Goal: Task Accomplishment & Management: Manage account settings

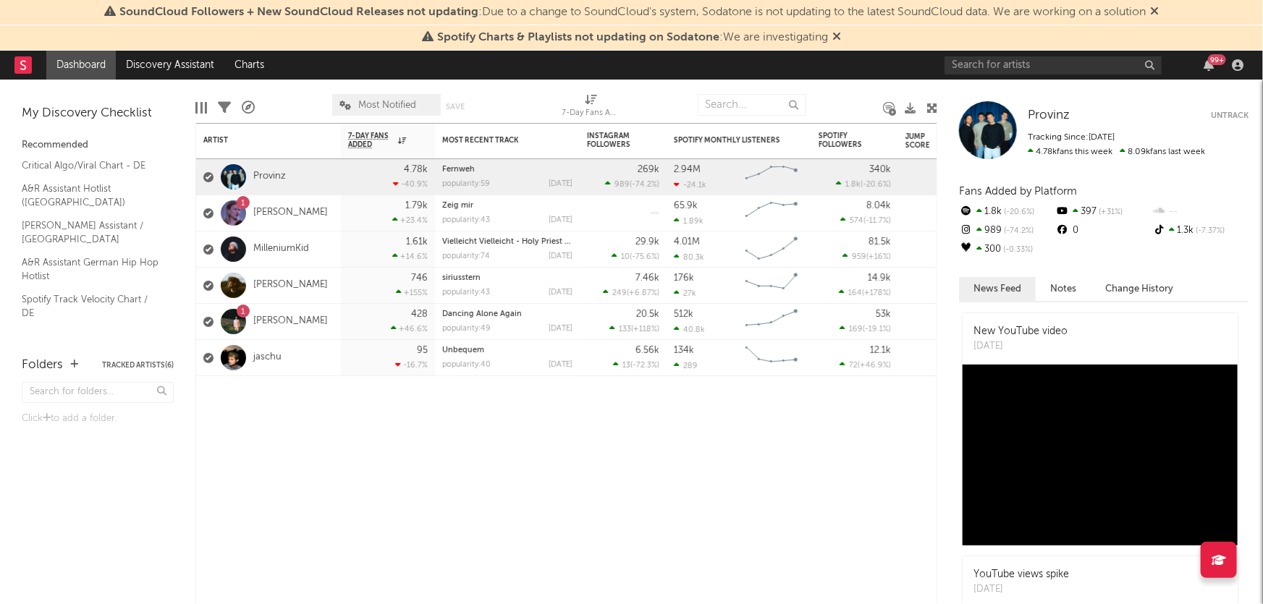
click at [279, 214] on link "[PERSON_NAME]" at bounding box center [290, 213] width 75 height 12
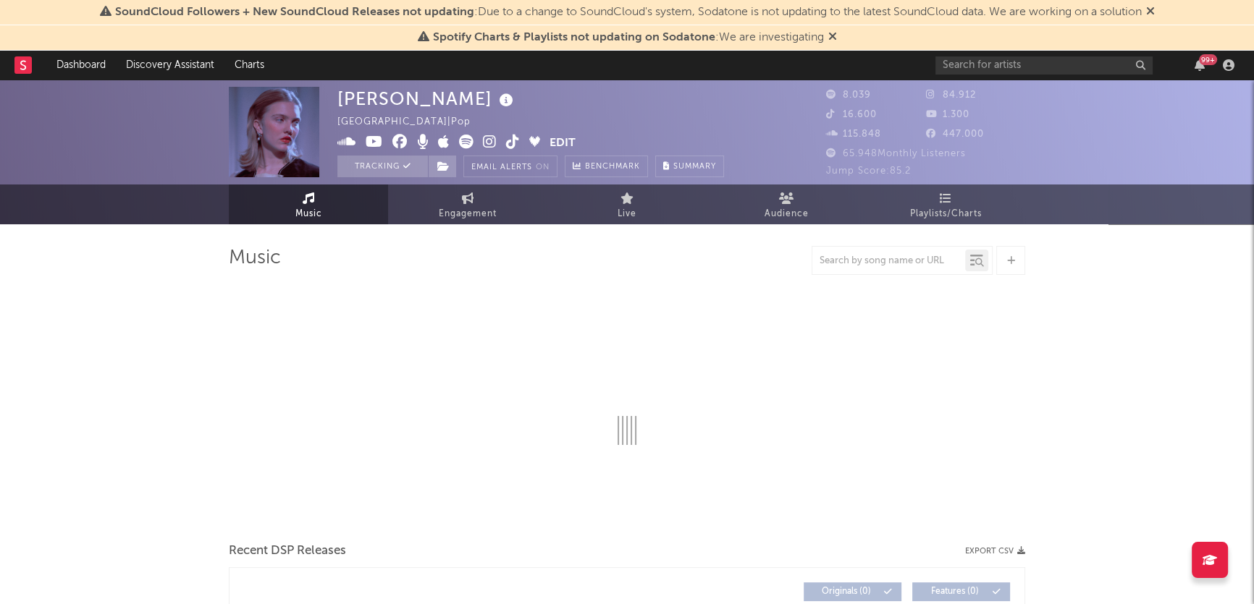
click at [456, 222] on span "Engagement" at bounding box center [468, 214] width 58 height 17
select select "1w"
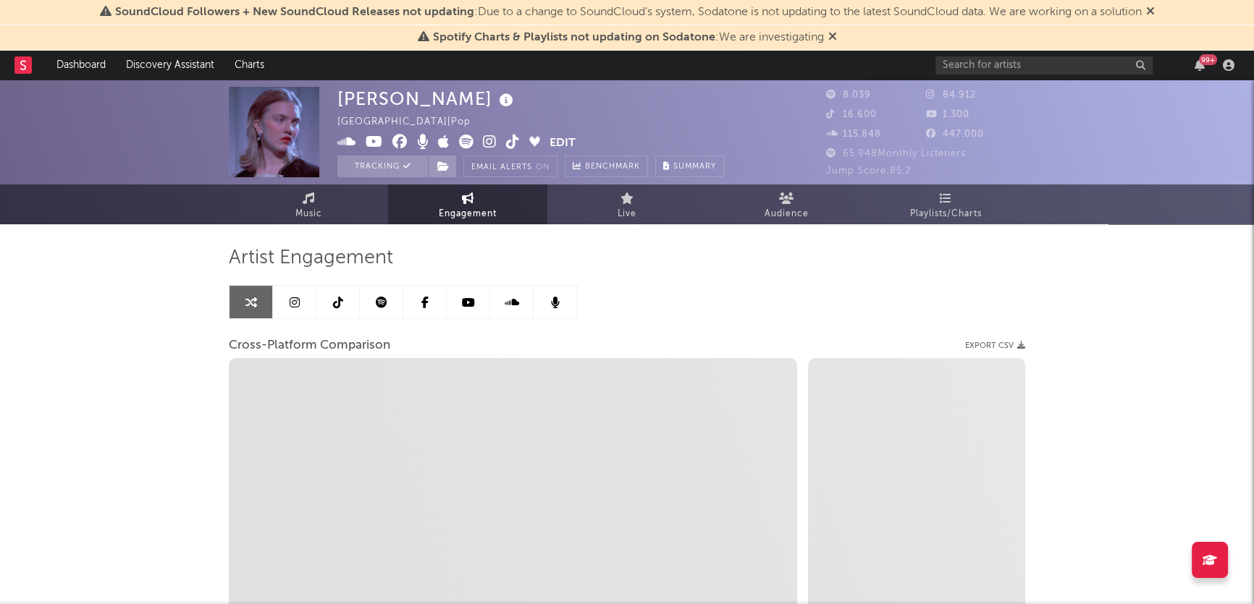
click at [286, 305] on link at bounding box center [294, 302] width 43 height 33
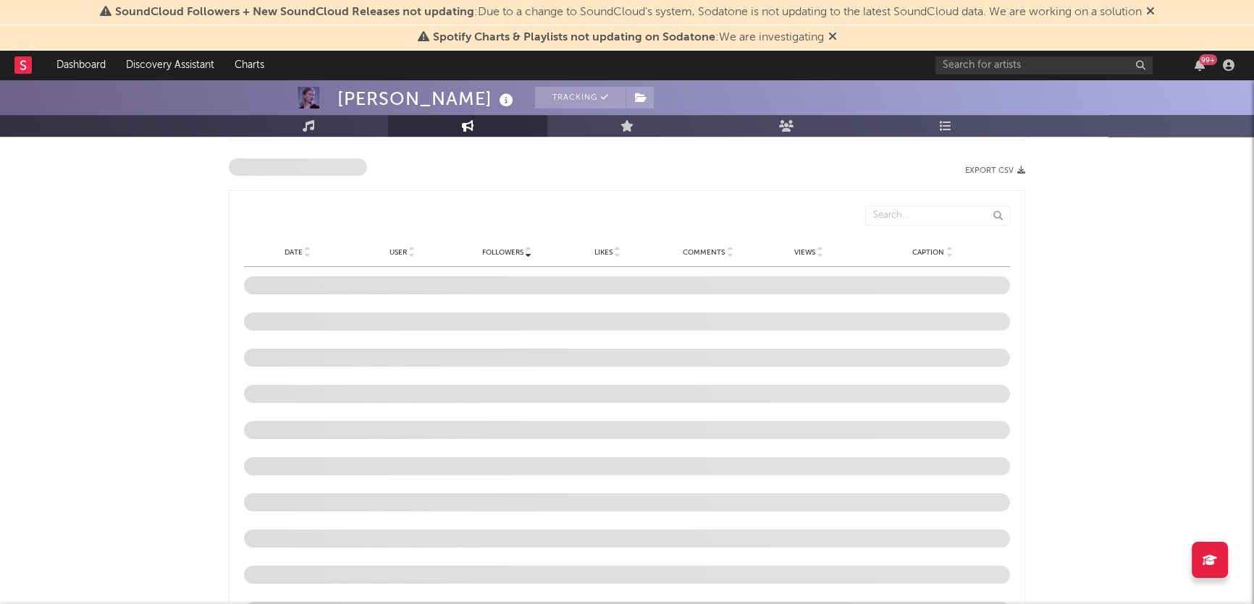
scroll to position [1118, 0]
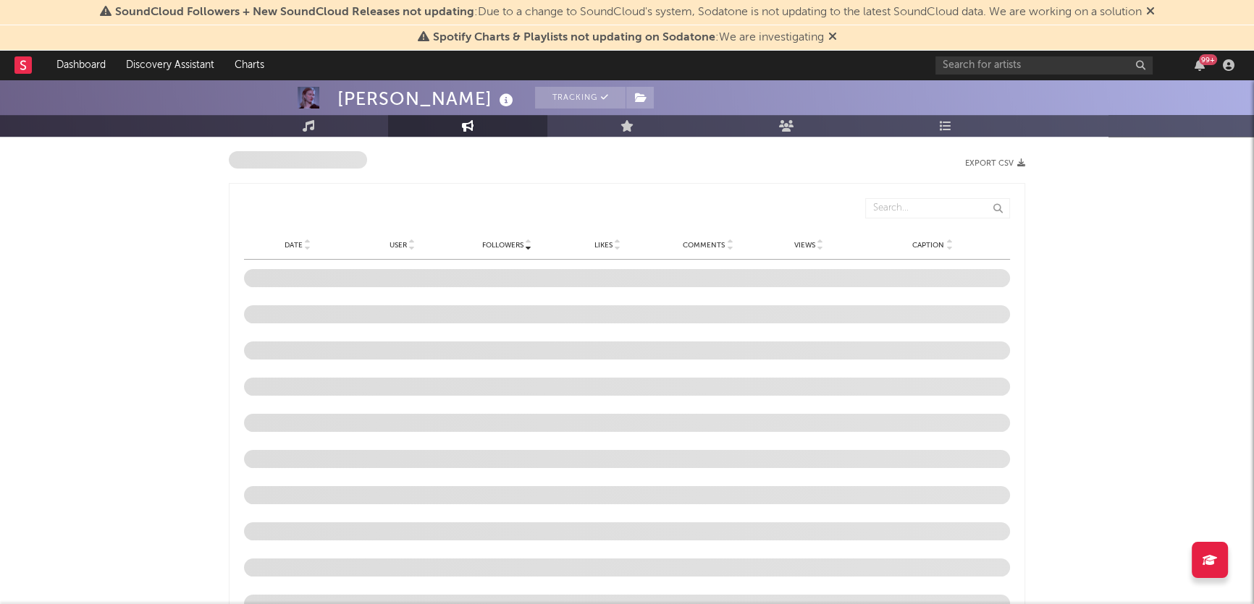
click at [135, 408] on div "[PERSON_NAME] Tracking [GEOGRAPHIC_DATA] | Pop Edit Tracking Email Alerts On Be…" at bounding box center [627, 14] width 1254 height 2106
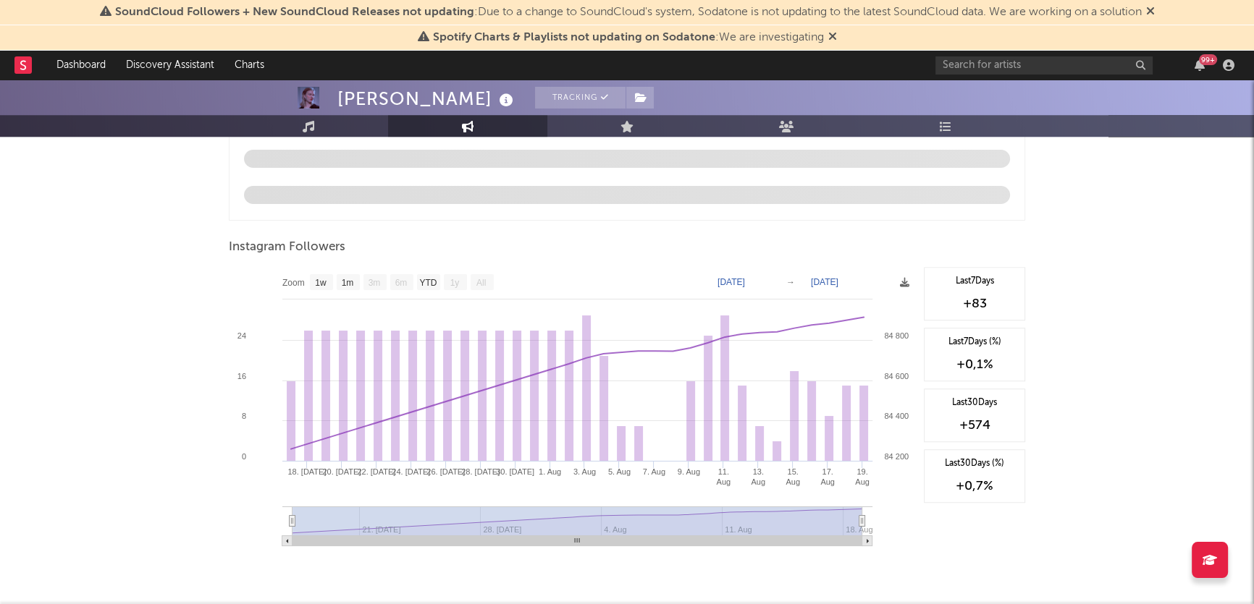
scroll to position [1528, 0]
click at [346, 277] on text "1m" at bounding box center [348, 282] width 12 height 10
select select "1m"
type input "[DATE]"
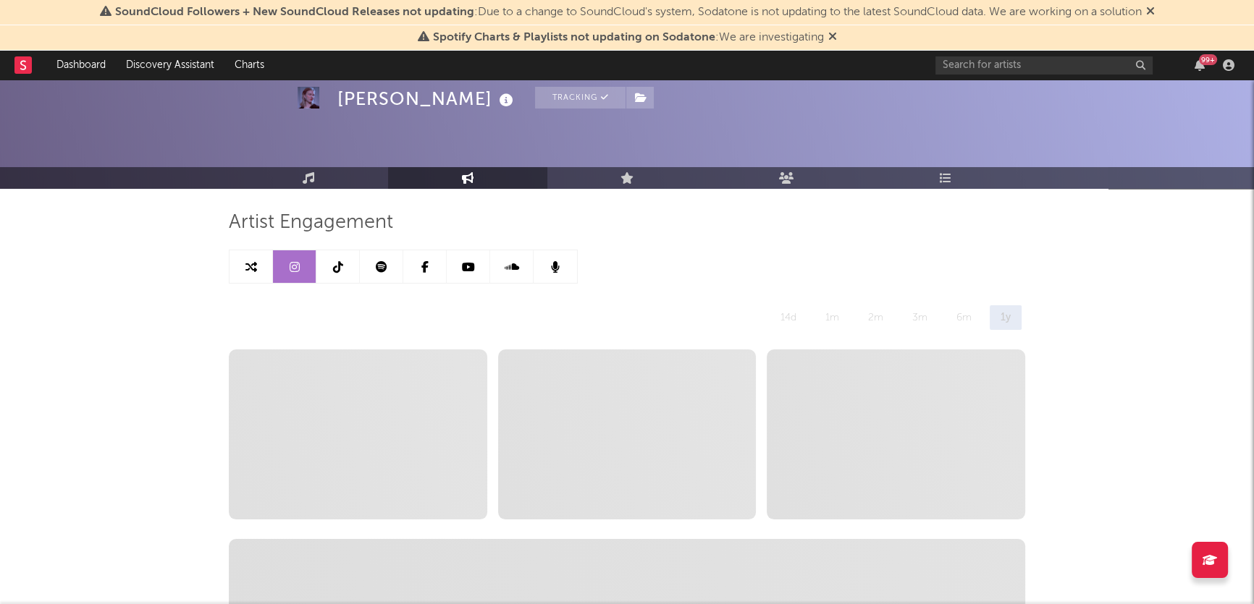
scroll to position [0, 0]
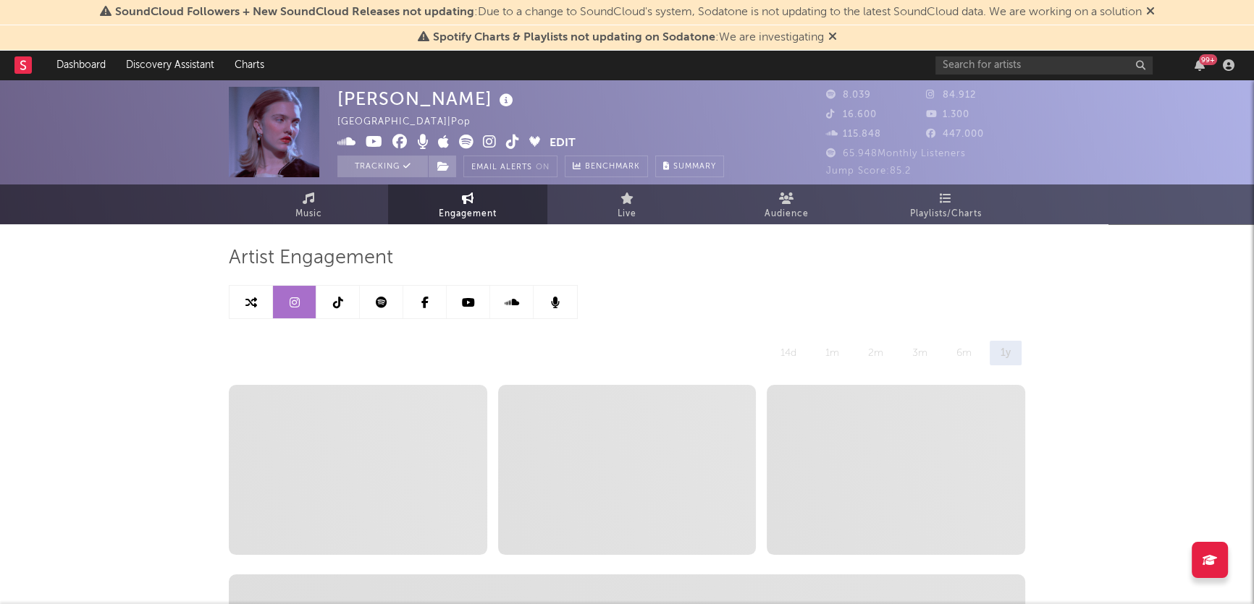
click at [252, 311] on link at bounding box center [250, 302] width 43 height 33
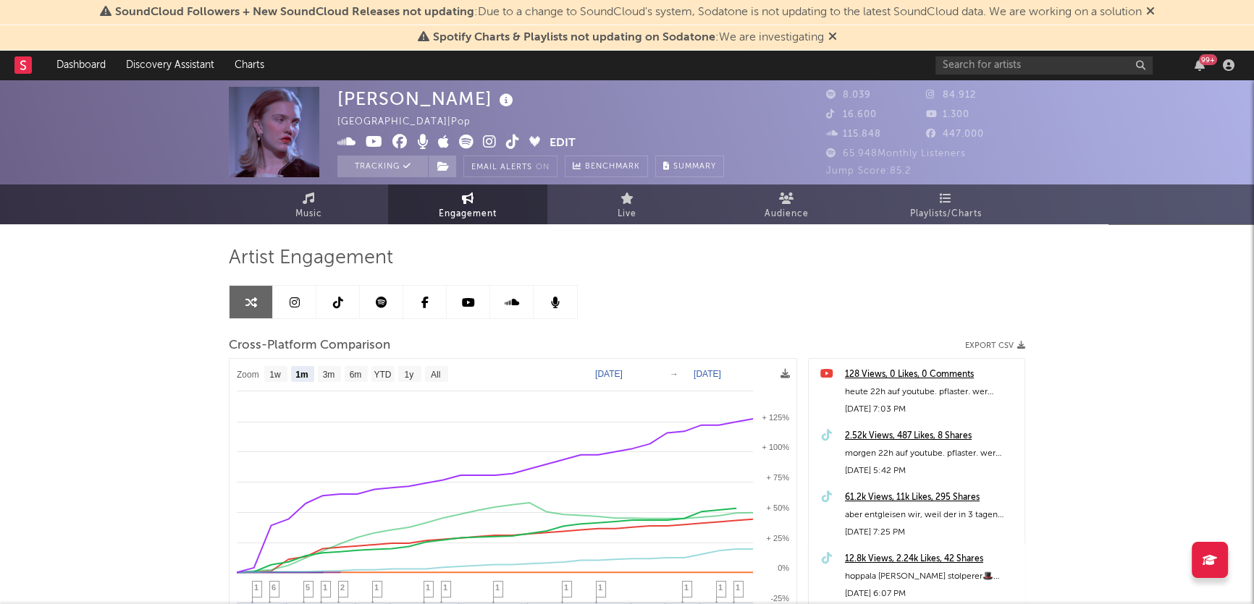
select select "1m"
click at [567, 135] on button "Edit" at bounding box center [562, 144] width 26 height 18
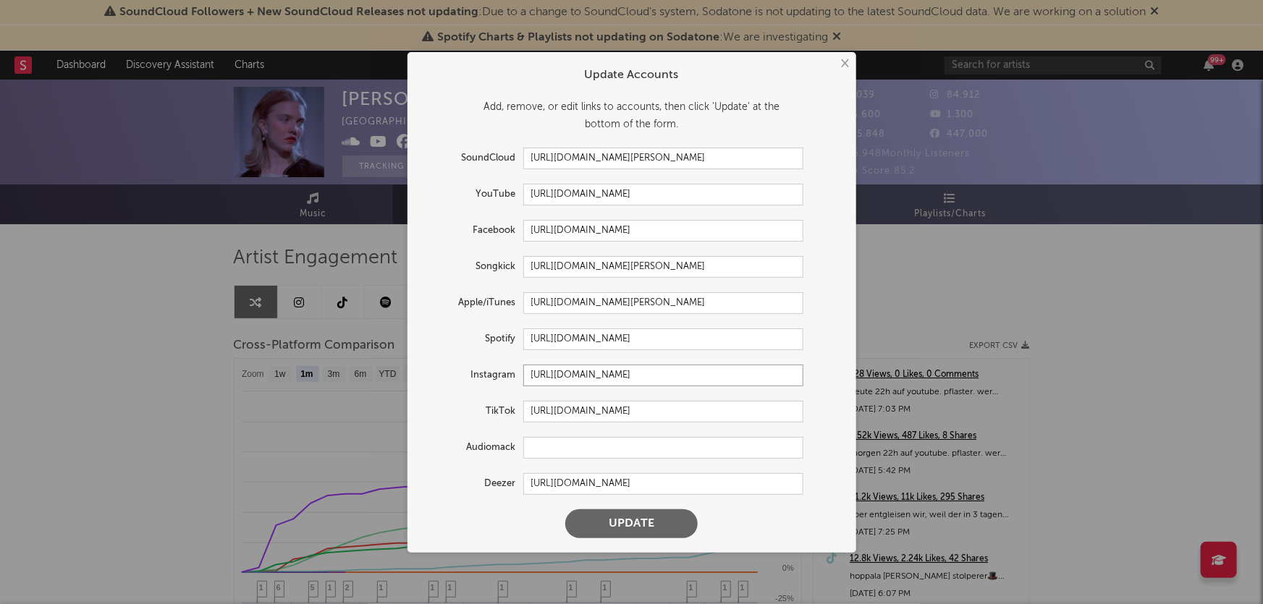
drag, startPoint x: 683, startPoint y: 376, endPoint x: 772, endPoint y: 374, distance: 89.0
click at [772, 374] on input "[URL][DOMAIN_NAME]" at bounding box center [663, 376] width 280 height 22
type input "[URL][DOMAIN_NAME]"
click at [622, 515] on button "Update" at bounding box center [631, 524] width 132 height 29
select select "1w"
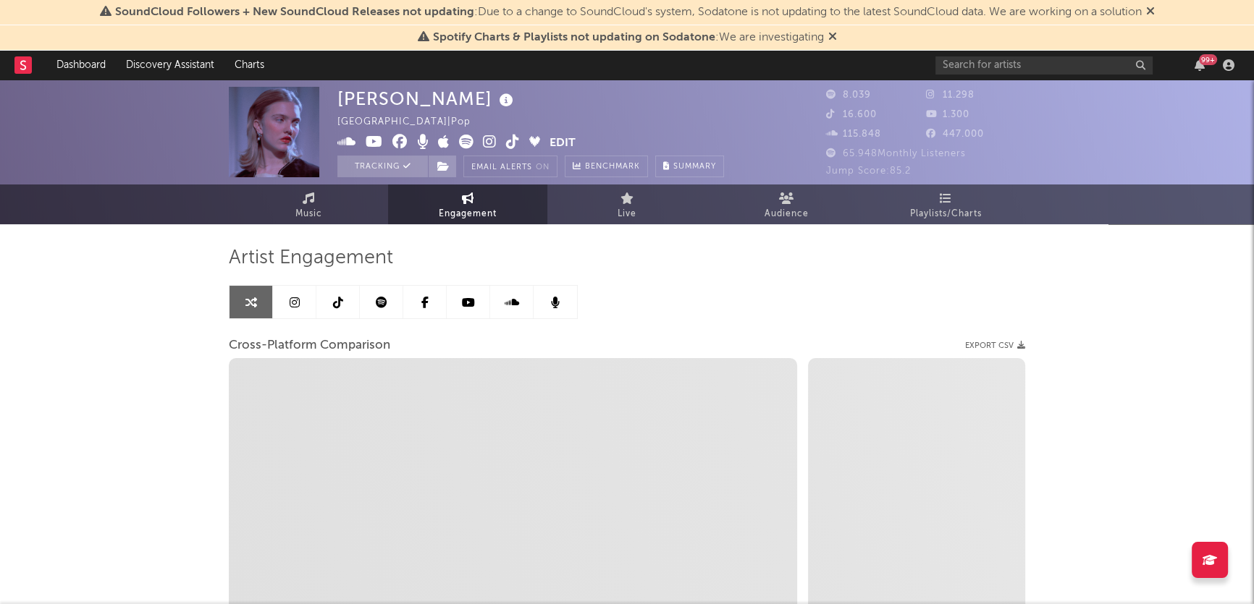
select select "1m"
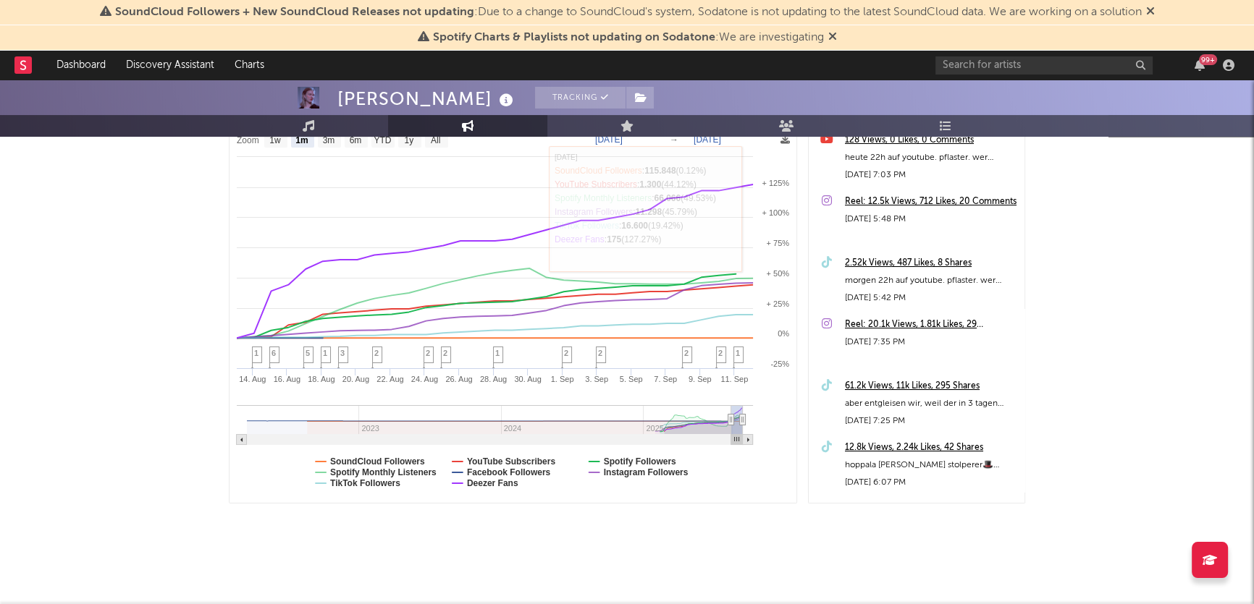
scroll to position [234, 0]
click at [1202, 64] on div "99 +" at bounding box center [1208, 59] width 18 height 11
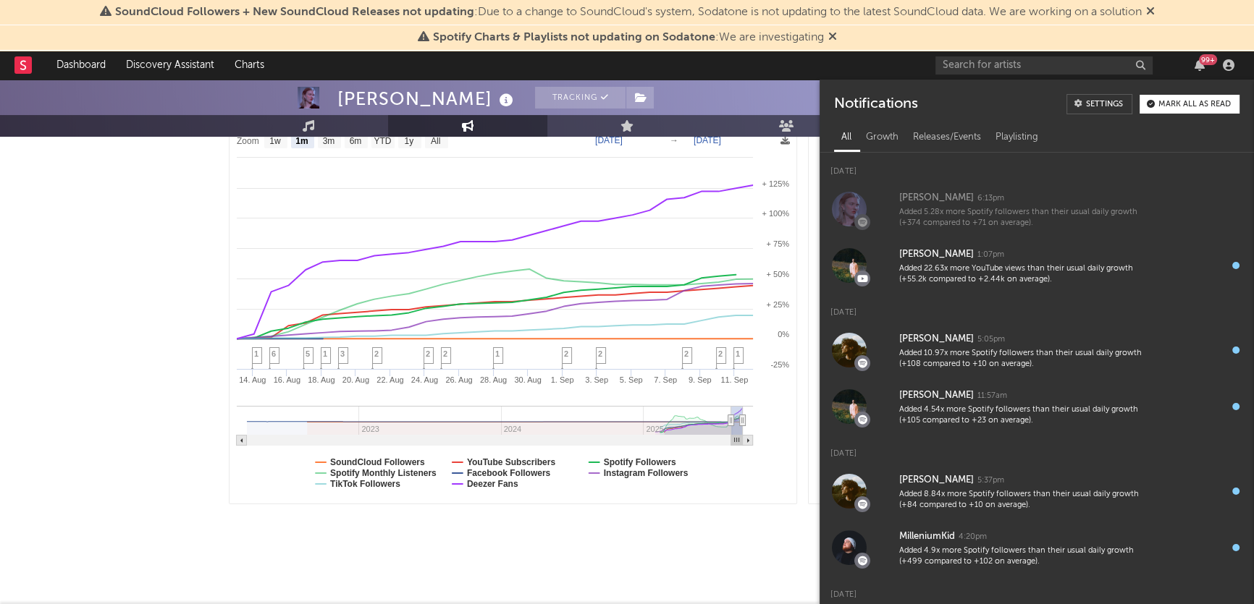
click at [1060, 223] on div "Added 5.28x more Spotify followers than their usual daily growth (+374 compared…" at bounding box center [1026, 218] width 255 height 22
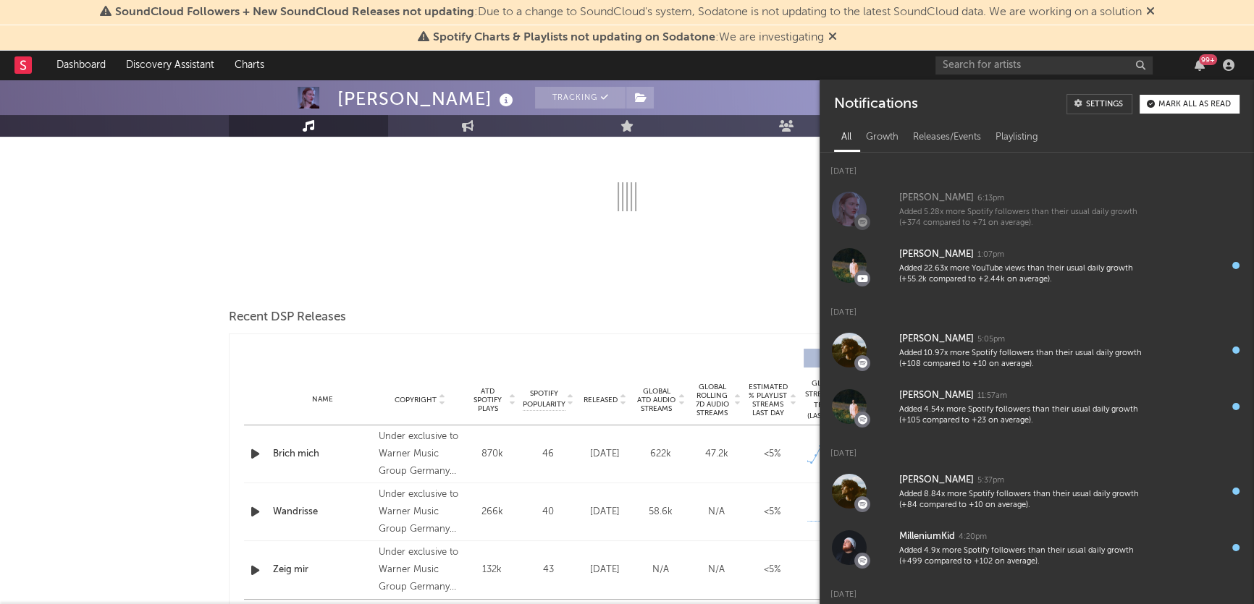
select select "6m"
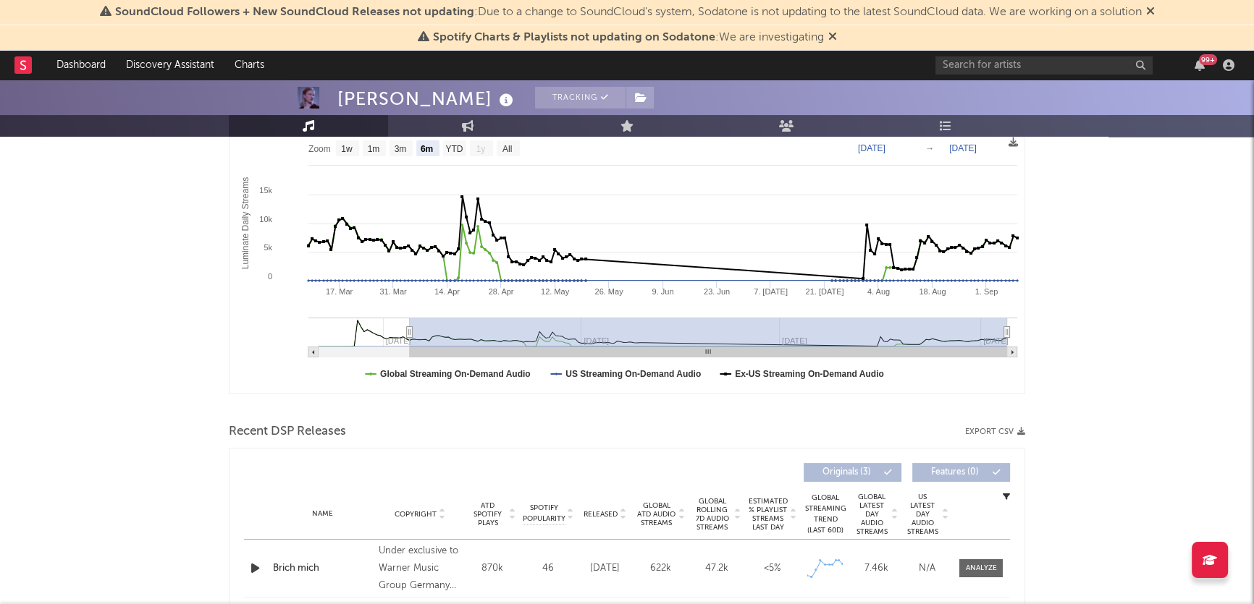
click at [1207, 67] on div "99 +" at bounding box center [1200, 65] width 22 height 12
click at [1194, 65] on icon "button" at bounding box center [1199, 65] width 10 height 12
